Goal: Find contact information: Find contact information

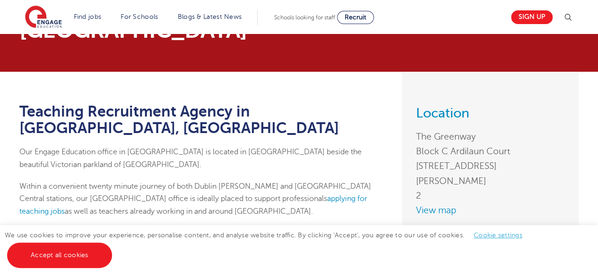
scroll to position [47, 0]
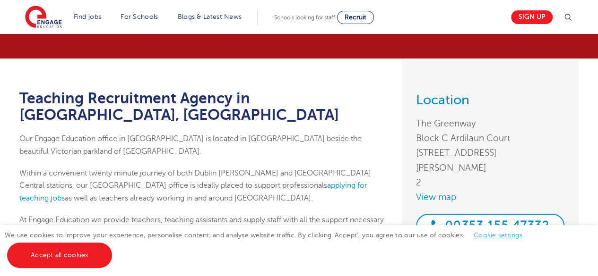
click at [503, 238] on link "Cookie settings" at bounding box center [497, 235] width 49 height 7
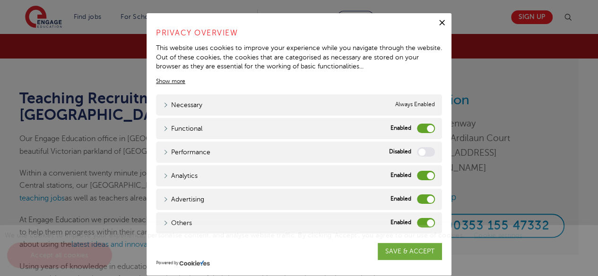
click at [417, 177] on label "Analytics" at bounding box center [426, 175] width 18 height 9
click at [0, 0] on input "Analytics" at bounding box center [0, 0] width 0 height 0
click at [417, 197] on label "Advertising" at bounding box center [426, 199] width 18 height 9
click at [0, 0] on input "Advertising" at bounding box center [0, 0] width 0 height 0
click at [417, 223] on label "Others" at bounding box center [426, 222] width 18 height 9
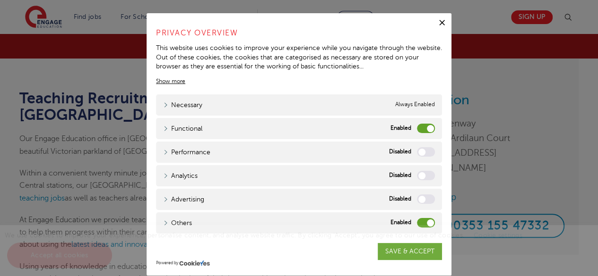
click at [0, 0] on input "Others" at bounding box center [0, 0] width 0 height 0
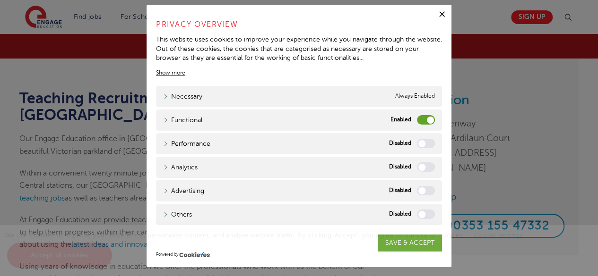
scroll to position [12, 0]
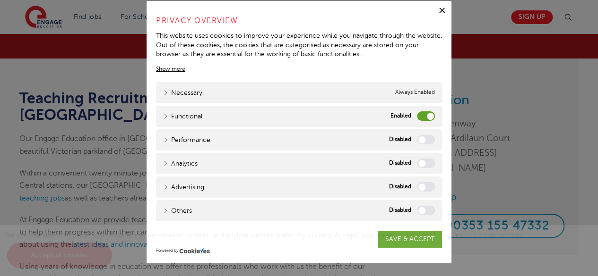
click at [417, 115] on label "Functional" at bounding box center [426, 115] width 18 height 9
click at [0, 0] on input "Functional" at bounding box center [0, 0] width 0 height 0
click at [403, 234] on span "We use cookies to improve your experience, personalise content, and analyse web…" at bounding box center [268, 245] width 527 height 27
click at [404, 241] on div "We use cookies to improve your experience, personalise content, and analyse web…" at bounding box center [299, 250] width 598 height 51
click at [415, 238] on span "We use cookies to improve your experience, personalise content, and analyse web…" at bounding box center [268, 245] width 527 height 27
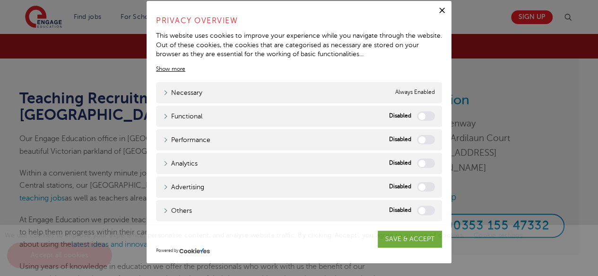
click at [439, 10] on icon "button" at bounding box center [441, 10] width 9 height 9
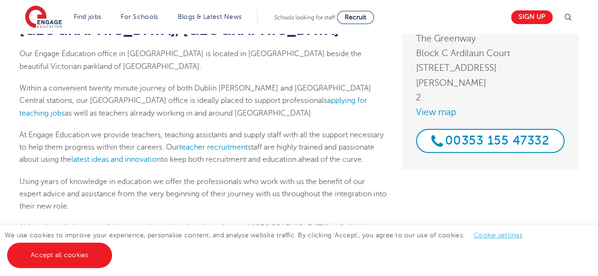
scroll to position [142, 0]
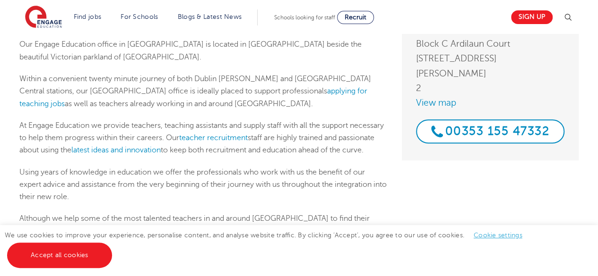
click at [497, 236] on link "Cookie settings" at bounding box center [497, 235] width 49 height 7
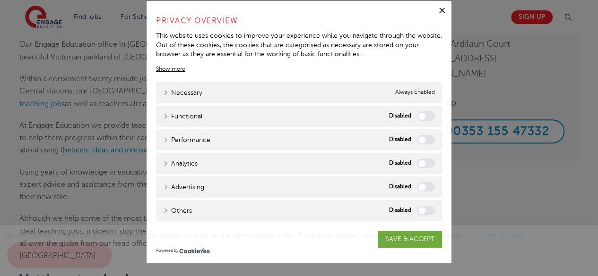
click at [422, 244] on div "We use cookies to improve your experience, personalise content, and analyse web…" at bounding box center [299, 250] width 598 height 51
click at [417, 241] on div "We use cookies to improve your experience, personalise content, and analyse web…" at bounding box center [299, 250] width 598 height 51
click at [415, 240] on div "We use cookies to improve your experience, personalise content, and analyse web…" at bounding box center [299, 250] width 598 height 51
click at [417, 239] on div "We use cookies to improve your experience, personalise content, and analyse web…" at bounding box center [299, 250] width 598 height 51
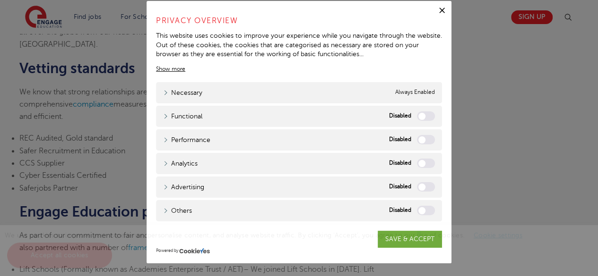
scroll to position [378, 0]
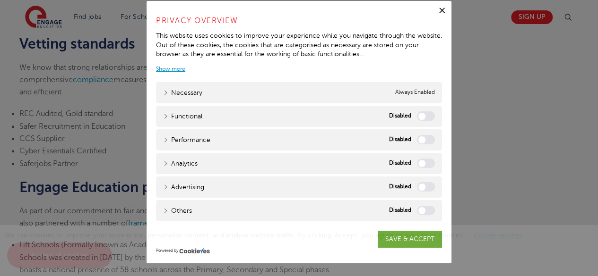
click at [167, 69] on link "Show more" at bounding box center [170, 69] width 29 height 9
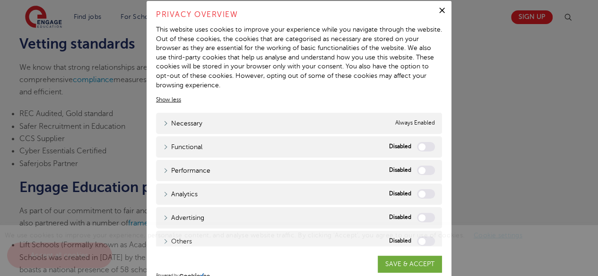
scroll to position [12, 0]
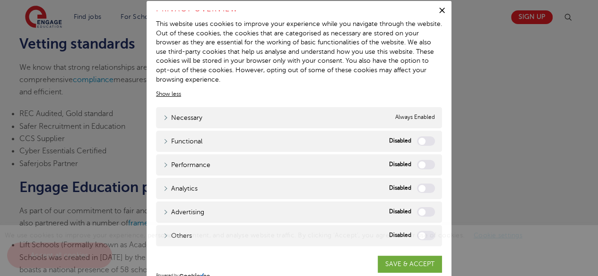
click at [391, 264] on div "We use cookies to improve your experience, personalise content, and analyse web…" at bounding box center [299, 250] width 598 height 51
click at [439, 9] on icon "button" at bounding box center [441, 10] width 9 height 9
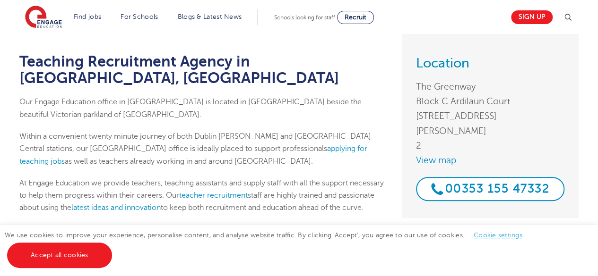
scroll to position [0, 0]
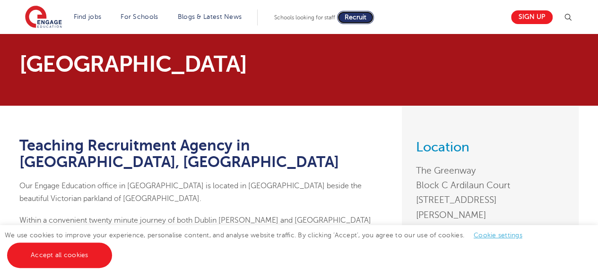
click at [361, 15] on span "Recruit" at bounding box center [355, 17] width 22 height 7
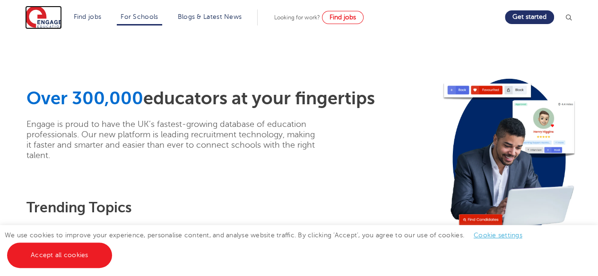
click at [46, 23] on img at bounding box center [43, 18] width 37 height 24
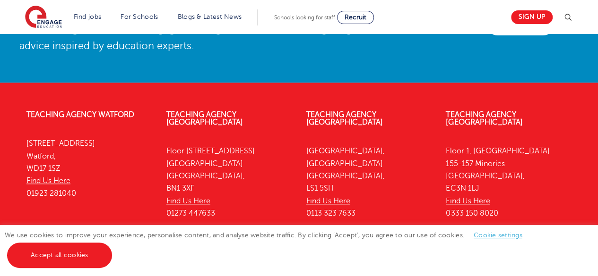
scroll to position [2211, 0]
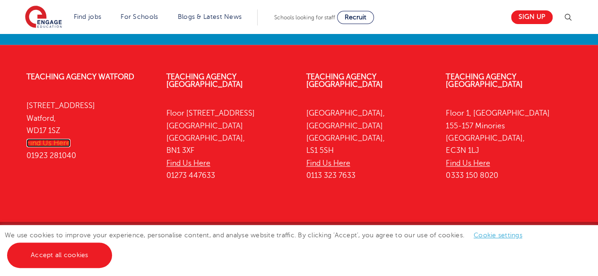
click at [64, 142] on link "Find Us Here" at bounding box center [48, 143] width 44 height 9
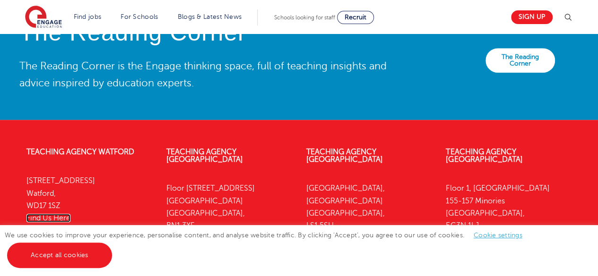
scroll to position [2069, 0]
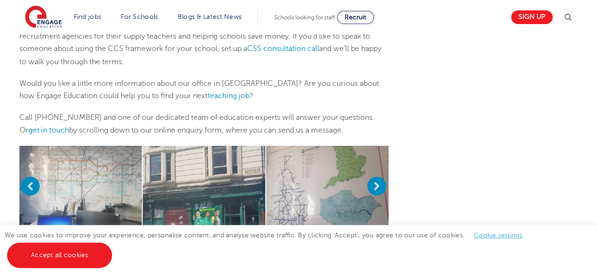
scroll to position [806, 0]
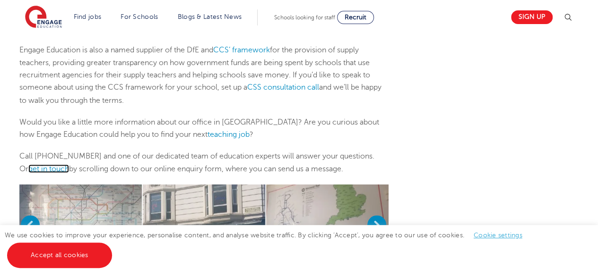
click at [50, 164] on link "get in touch" at bounding box center [48, 168] width 41 height 9
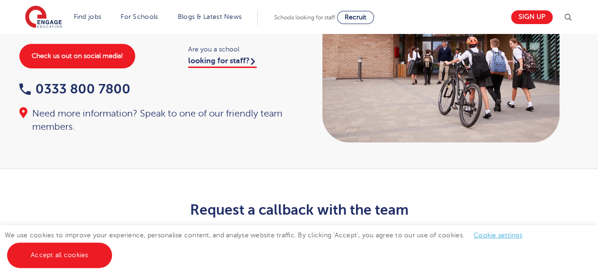
scroll to position [47, 0]
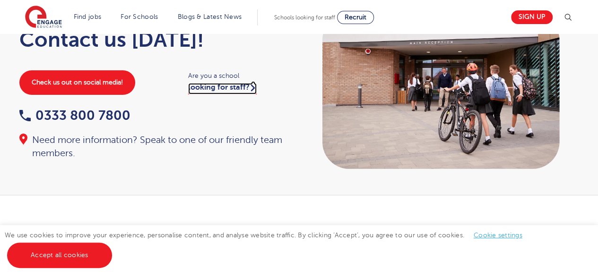
click at [216, 87] on link "looking for staff?" at bounding box center [222, 88] width 68 height 11
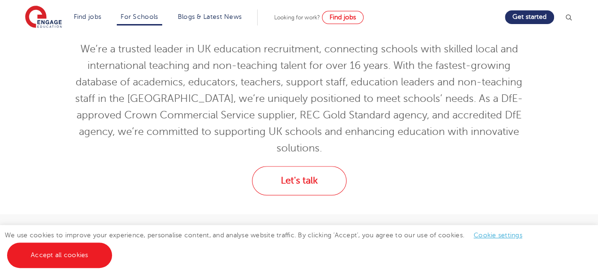
scroll to position [378, 0]
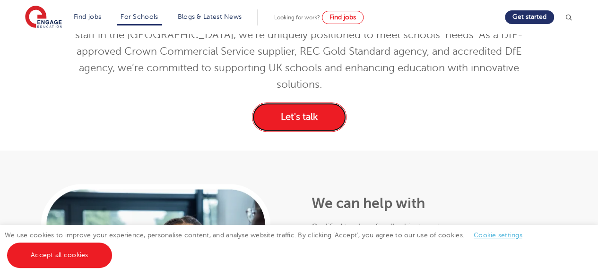
click at [314, 103] on link "Let's talk" at bounding box center [299, 117] width 94 height 29
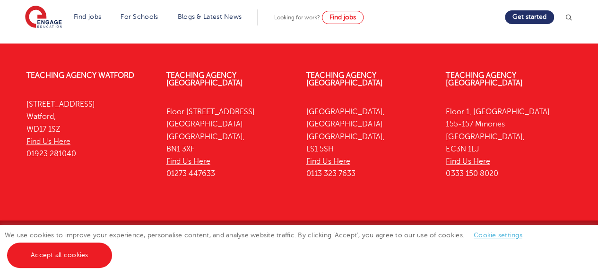
scroll to position [585, 0]
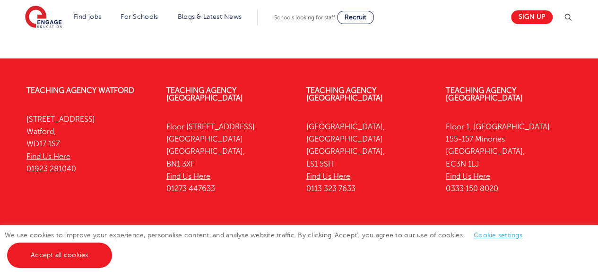
scroll to position [1323, 0]
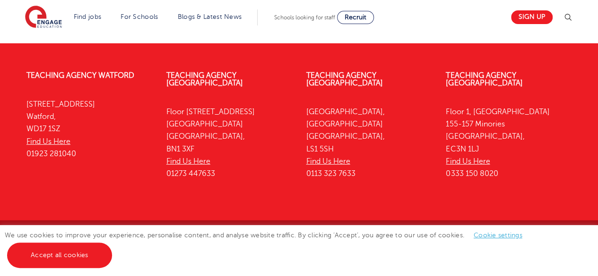
drag, startPoint x: 522, startPoint y: 217, endPoint x: 576, endPoint y: 203, distance: 55.6
click at [573, 204] on div "Teaching Agency [GEOGRAPHIC_DATA][STREET_ADDRESS] Find Us Here 01923 281040 Tea…" at bounding box center [299, 177] width 598 height 239
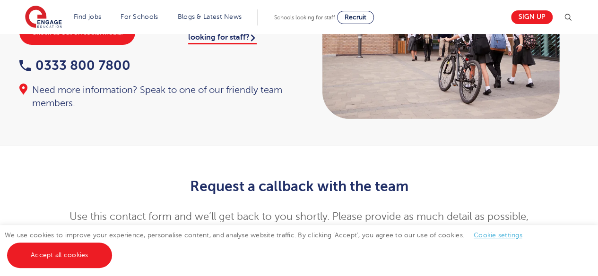
scroll to position [0, 0]
